Goal: Find specific page/section: Find specific page/section

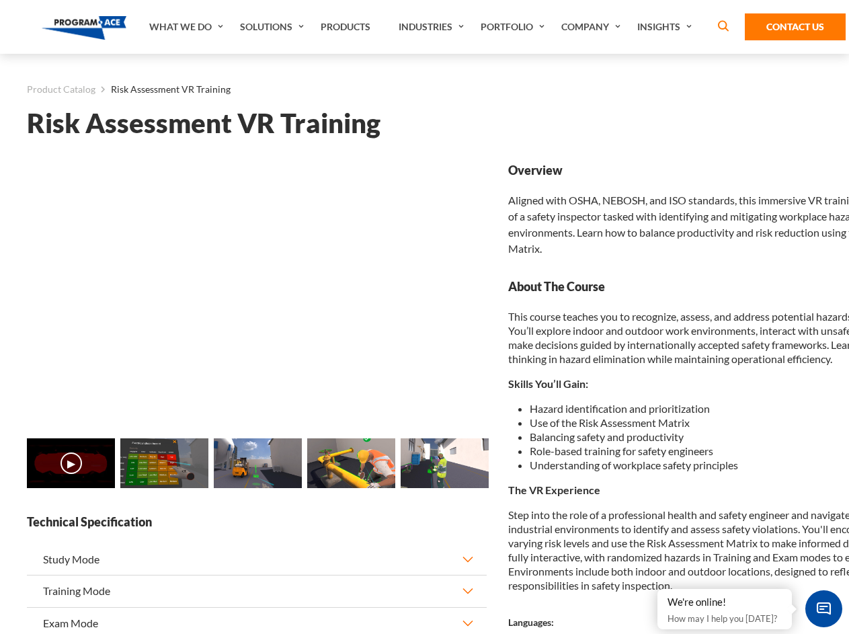
click at [274, 27] on link "Solutions" at bounding box center [273, 27] width 81 height 54
click at [0, 0] on div "AI & Computer Vision Solutions Computer Vision Quality Control AI tools for fas…" at bounding box center [0, 0] width 0 height 0
click at [0, 0] on div "AI & Computer Vision Solutions Virtual Training Solutions Virtual Tour Solution…" at bounding box center [0, 0] width 0 height 0
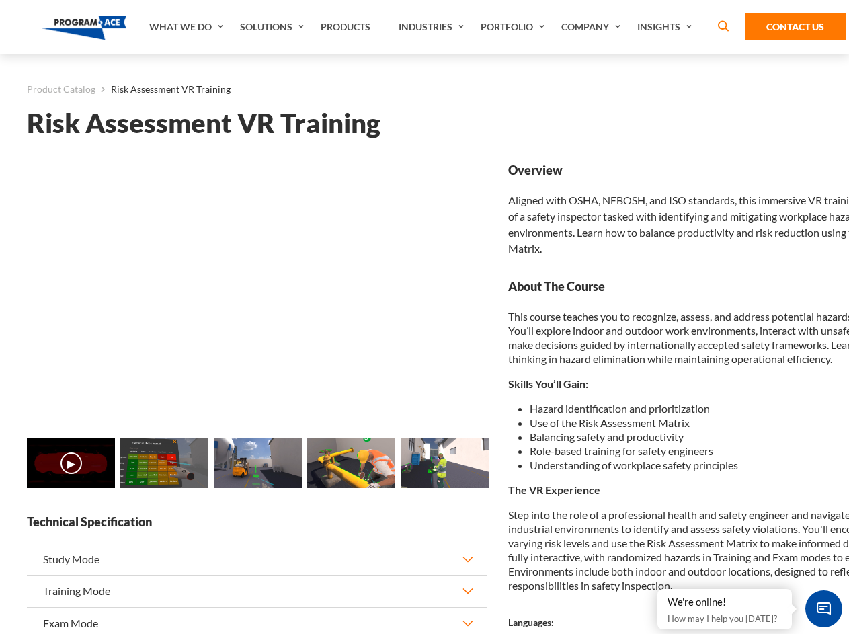
click at [0, 0] on div "AI & Computer Vision Solutions Virtual Training Solutions Virtual Tour Solution…" at bounding box center [0, 0] width 0 height 0
click at [0, 0] on div "AI & Computer Vision Solutions Computer Vision Quality Control AI tools for fas…" at bounding box center [0, 0] width 0 height 0
